Goal: Check status: Check status

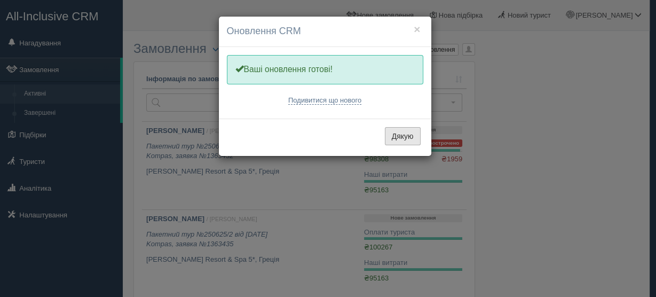
click at [401, 135] on button "Дякую" at bounding box center [403, 136] width 36 height 18
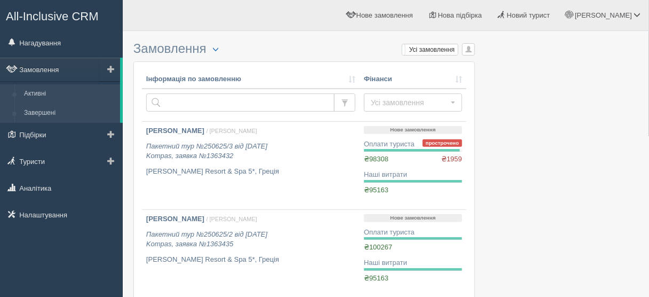
click at [71, 108] on link "Завершені" at bounding box center [69, 113] width 101 height 19
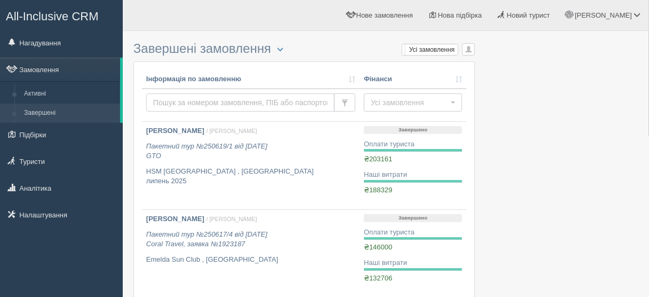
drag, startPoint x: 0, startPoint y: 0, endPoint x: 178, endPoint y: 99, distance: 204.0
click at [178, 99] on input "text" at bounding box center [240, 102] width 188 height 18
type input "korcha"
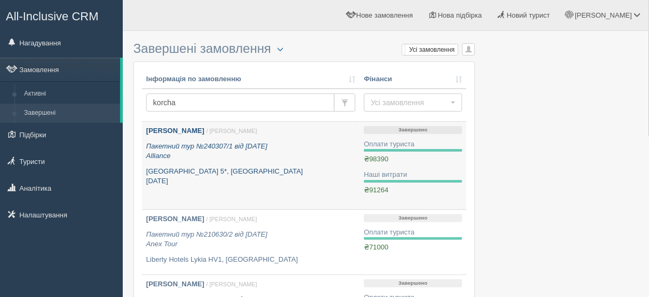
click at [187, 128] on b "[PERSON_NAME]" at bounding box center [175, 130] width 58 height 8
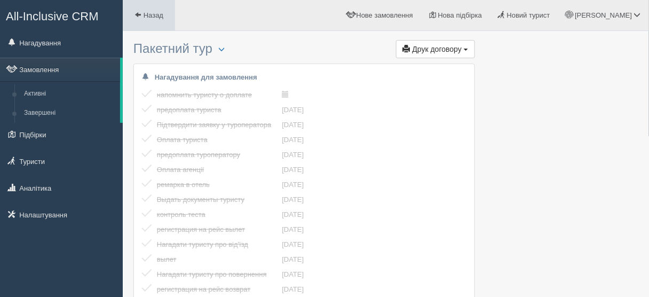
click at [139, 9] on link "Назад" at bounding box center [149, 15] width 52 height 30
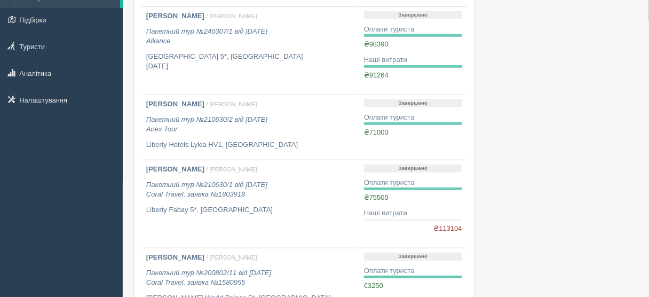
scroll to position [128, 0]
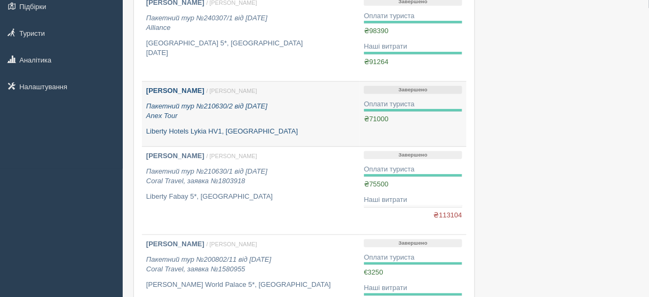
click at [163, 89] on b "[PERSON_NAME]" at bounding box center [175, 90] width 58 height 8
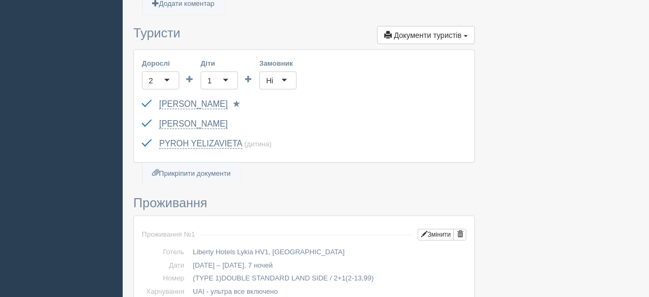
scroll to position [427, 0]
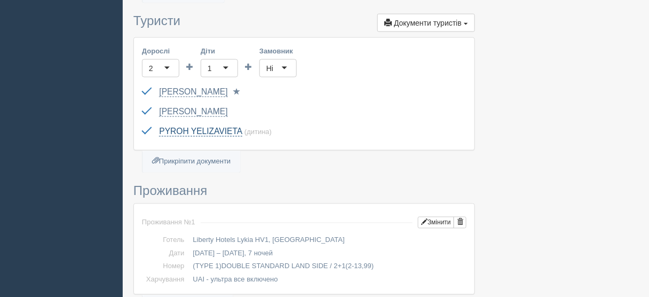
click at [183, 128] on link "PYROH YELIZAVIETA" at bounding box center [200, 132] width 83 height 10
